Goal: Information Seeking & Learning: Learn about a topic

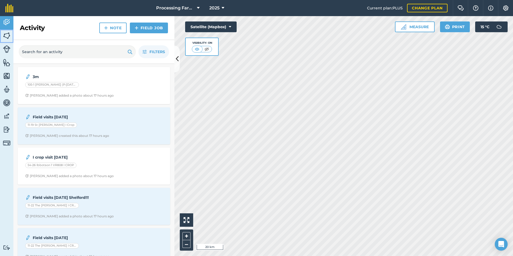
click at [7, 35] on img at bounding box center [7, 36] width 8 height 8
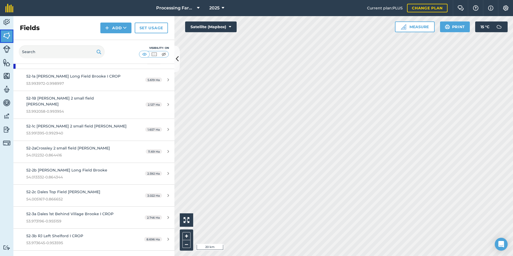
scroll to position [3678, 0]
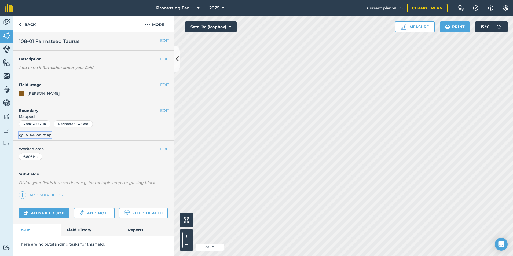
click at [44, 134] on span "View on map" at bounding box center [39, 135] width 26 height 6
click at [83, 230] on link "Field History" at bounding box center [91, 230] width 61 height 12
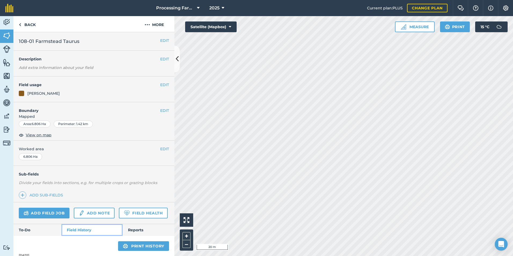
scroll to position [55, 0]
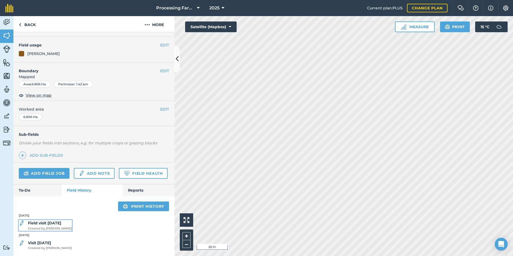
click at [61, 225] on strong "Field visit [DATE]" at bounding box center [44, 223] width 33 height 5
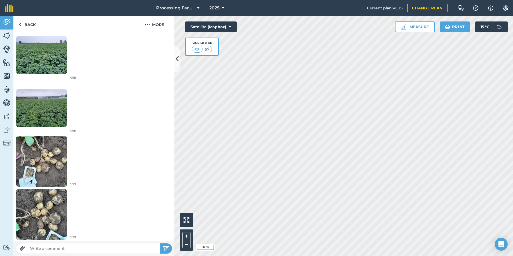
scroll to position [207, 0]
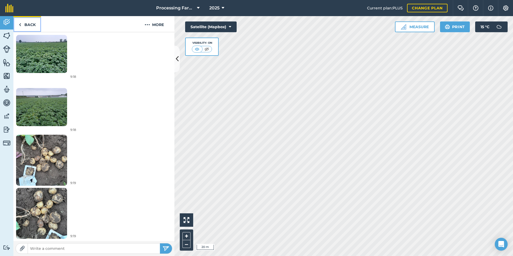
click at [28, 23] on link "Back" at bounding box center [27, 24] width 28 height 16
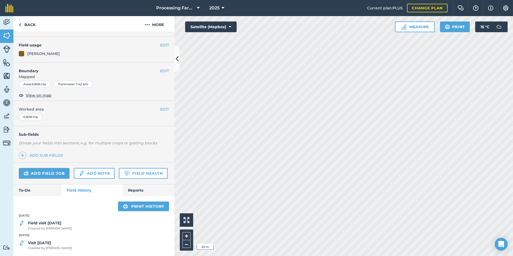
scroll to position [55, 0]
click at [55, 245] on div "Visit [DATE] Created by [PERSON_NAME]" at bounding box center [93, 245] width 161 height 11
click at [60, 228] on span "Created by [PERSON_NAME]" at bounding box center [50, 228] width 44 height 5
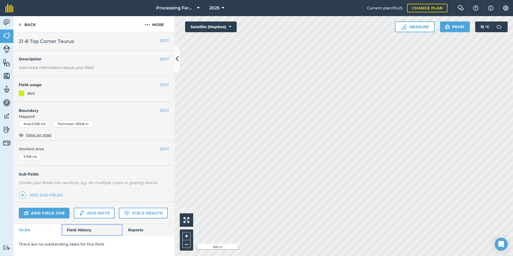
click at [77, 232] on link "Field History" at bounding box center [91, 230] width 61 height 12
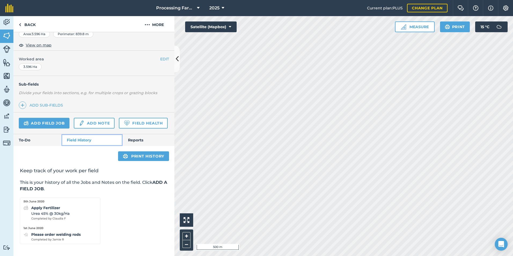
scroll to position [105, 0]
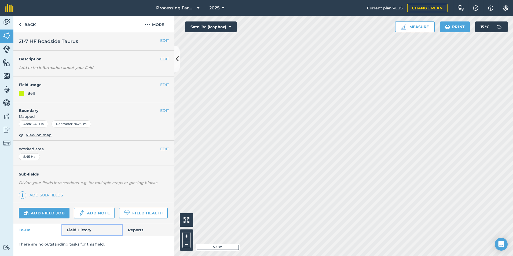
click at [73, 227] on link "Field History" at bounding box center [91, 230] width 61 height 12
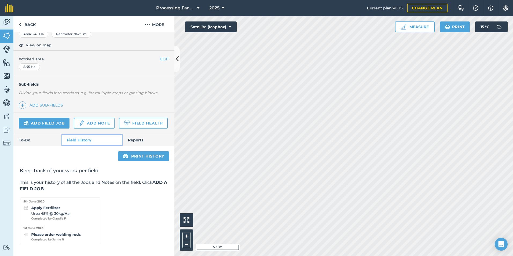
scroll to position [105, 0]
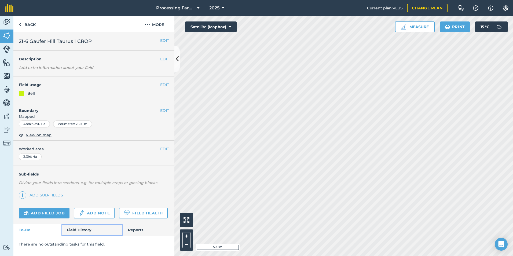
click at [83, 232] on link "Field History" at bounding box center [91, 230] width 61 height 12
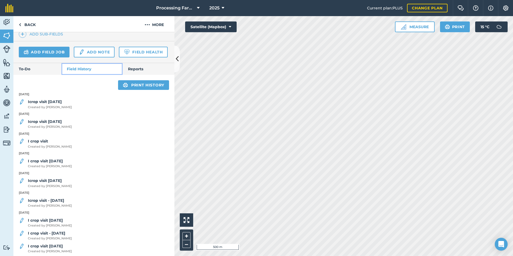
scroll to position [179, 0]
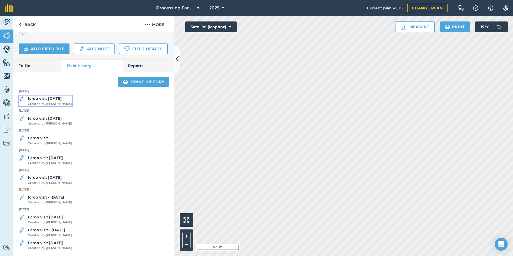
click at [62, 101] on div "Icrop visit [DATE] Created by [PERSON_NAME]" at bounding box center [50, 101] width 44 height 11
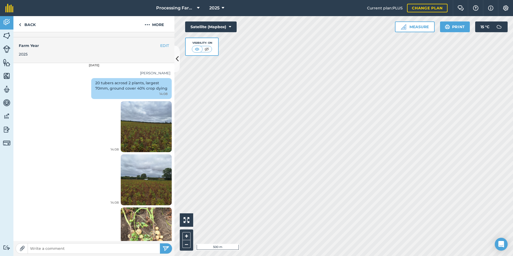
scroll to position [159, 0]
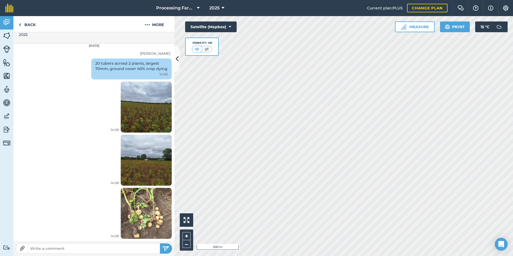
click at [132, 222] on img at bounding box center [146, 213] width 51 height 68
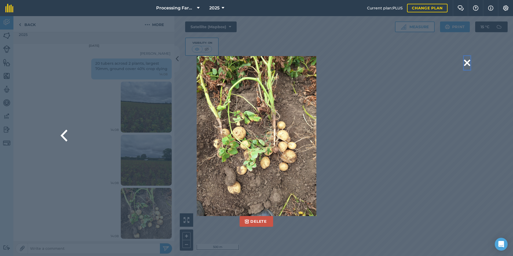
click at [468, 62] on button at bounding box center [467, 63] width 6 height 14
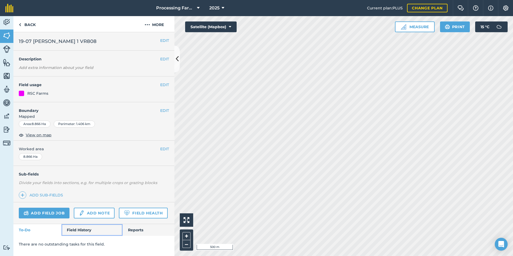
click at [88, 233] on link "Field History" at bounding box center [91, 230] width 61 height 12
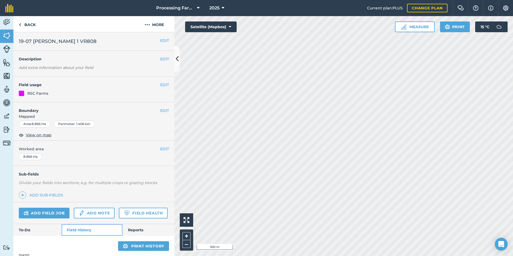
scroll to position [35, 0]
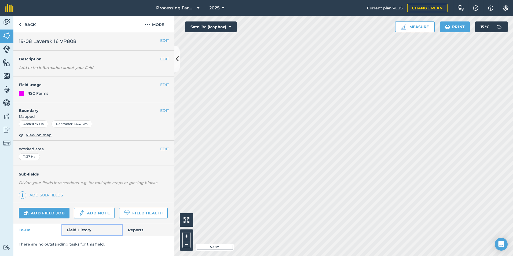
click at [92, 228] on link "Field History" at bounding box center [91, 230] width 61 height 12
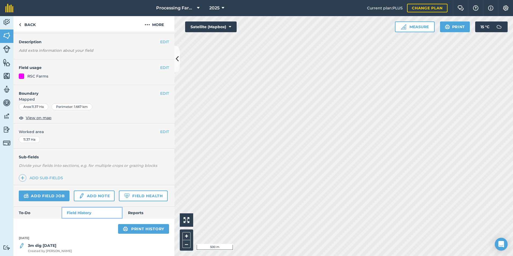
scroll to position [35, 0]
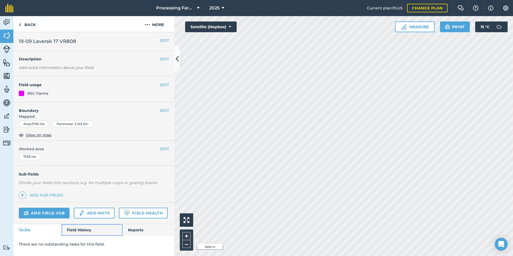
click at [80, 230] on link "Field History" at bounding box center [91, 230] width 61 height 12
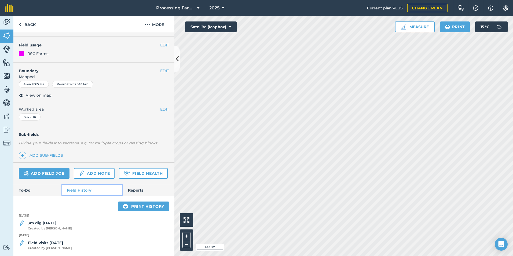
scroll to position [55, 0]
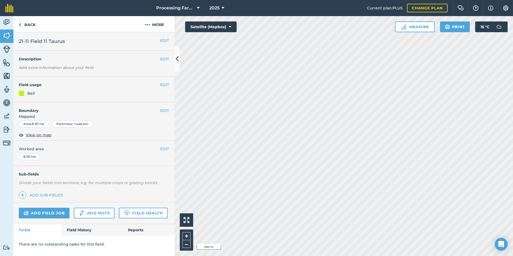
click at [513, 78] on html "Processing Farms 2025 Current plan : PLUS Change plan Farm Chat Help Info Setti…" at bounding box center [256, 128] width 513 height 256
click at [86, 228] on link "Field History" at bounding box center [91, 230] width 61 height 12
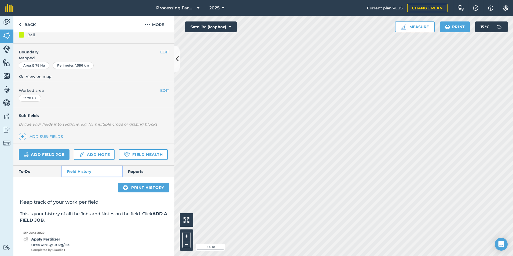
scroll to position [105, 0]
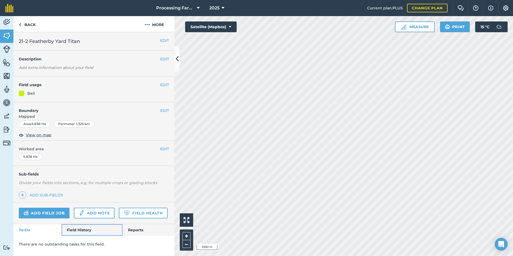
click at [74, 235] on link "Field History" at bounding box center [91, 230] width 61 height 12
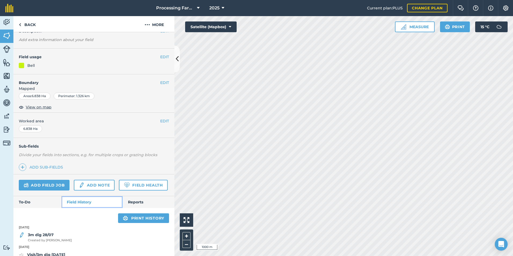
scroll to position [55, 0]
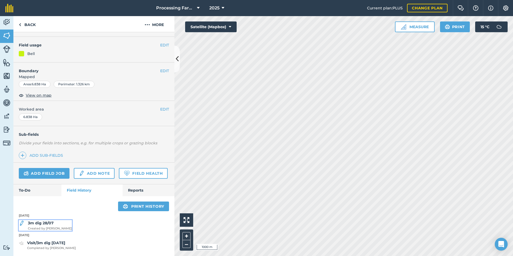
click at [46, 222] on strong "3m dig 28/07" at bounding box center [41, 223] width 26 height 5
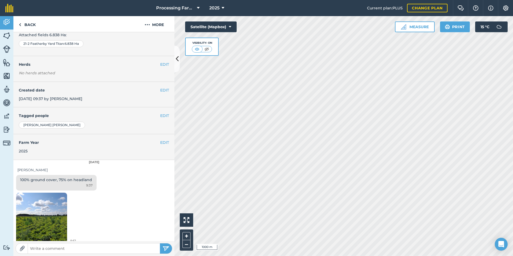
scroll to position [48, 0]
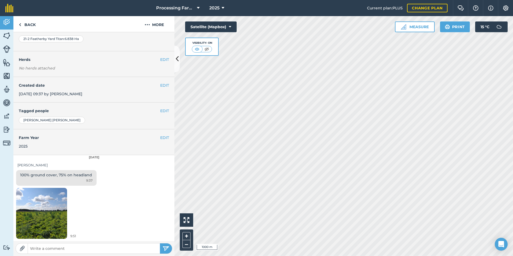
click at [56, 212] on img at bounding box center [41, 213] width 51 height 68
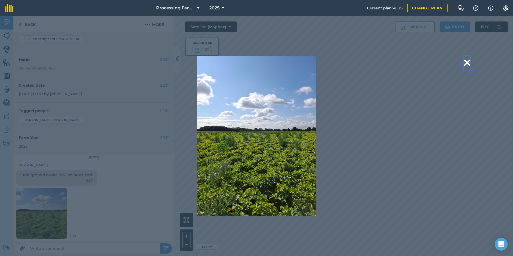
click at [469, 63] on button at bounding box center [467, 63] width 6 height 14
